Goal: Navigation & Orientation: Find specific page/section

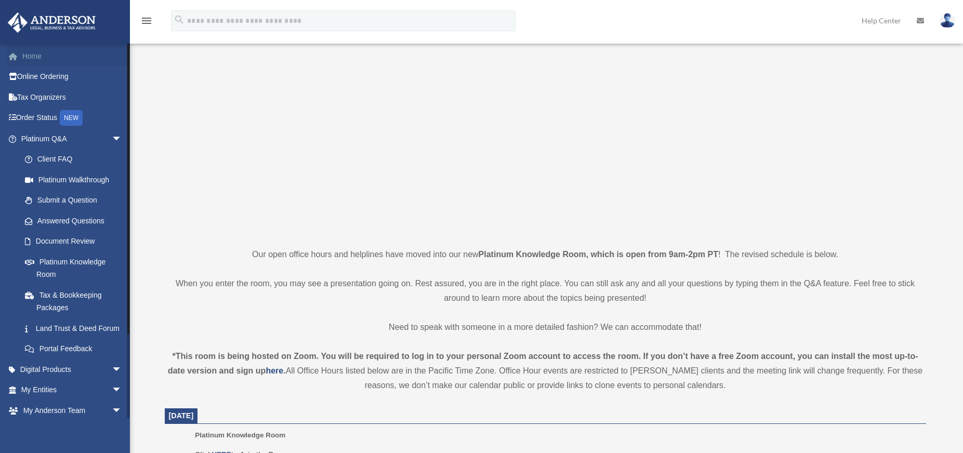
click at [50, 57] on link "Home" at bounding box center [72, 56] width 130 height 21
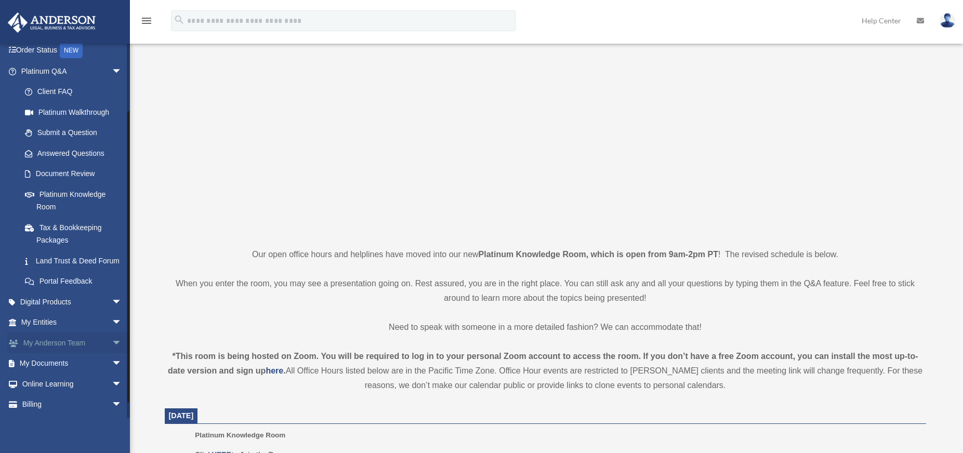
scroll to position [100, 0]
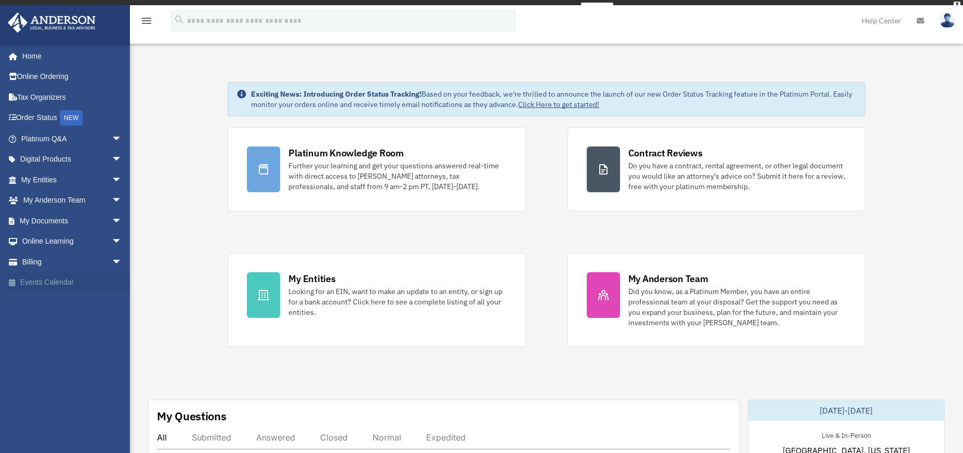
click at [58, 288] on link "Events Calendar" at bounding box center [72, 282] width 130 height 21
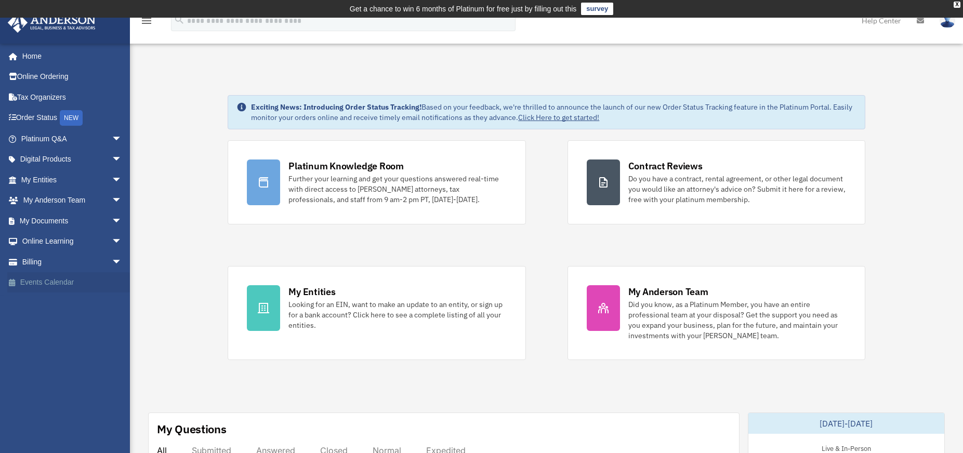
click at [63, 282] on link "Events Calendar" at bounding box center [72, 282] width 130 height 21
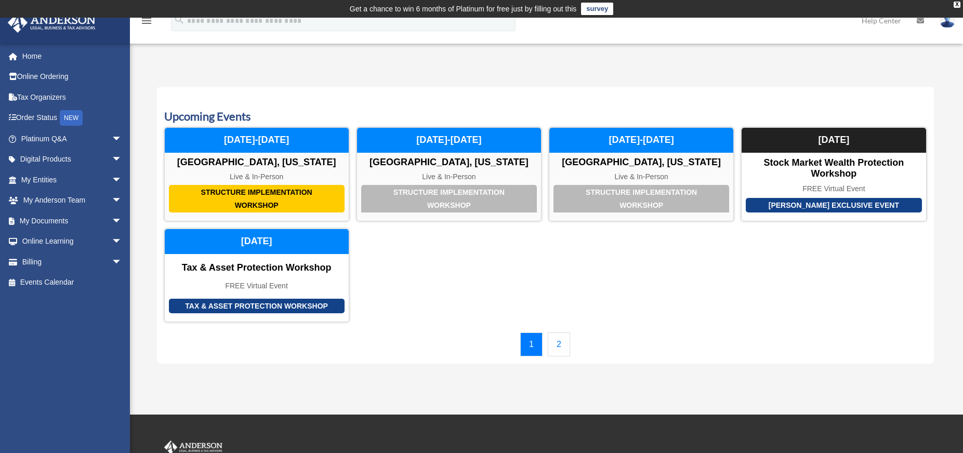
click at [553, 351] on link "2" at bounding box center [559, 345] width 22 height 24
